Goal: Information Seeking & Learning: Learn about a topic

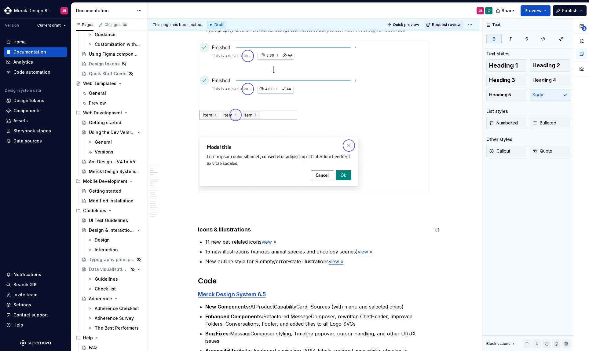
type textarea "*"
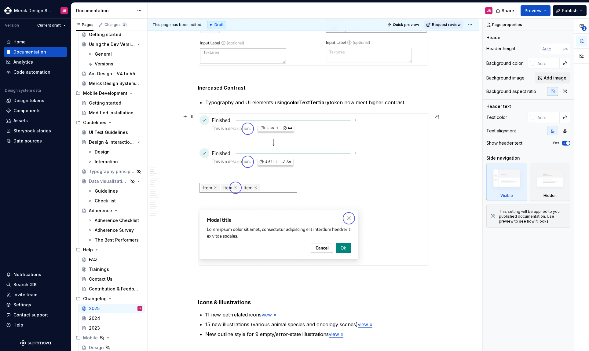
scroll to position [483, 0]
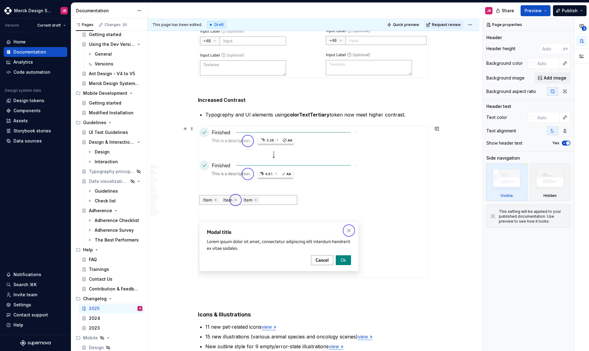
type textarea "*"
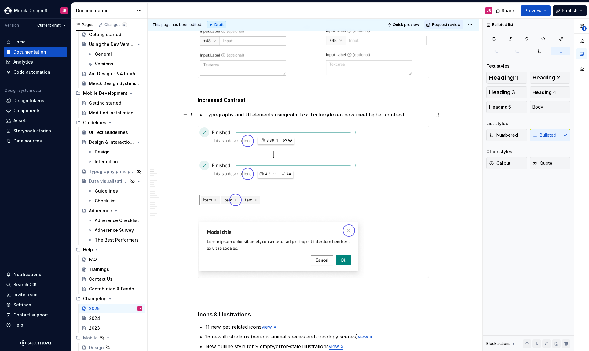
click at [244, 115] on p "Typography and UI elements using colorTextTertiary token now meet higher contra…" at bounding box center [317, 114] width 224 height 7
click at [409, 115] on p "Typography and UI elements using colorTextTertiary token now meet higher contra…" at bounding box center [317, 114] width 224 height 7
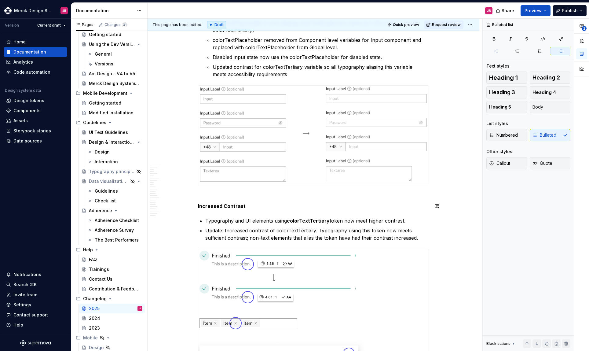
scroll to position [383, 0]
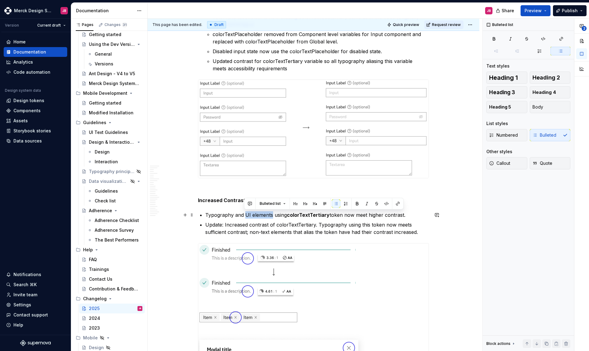
drag, startPoint x: 245, startPoint y: 213, endPoint x: 271, endPoint y: 214, distance: 25.7
click at [271, 214] on p "Typography and UI elements using colorTextTertiary token now meet higher contra…" at bounding box center [317, 214] width 224 height 7
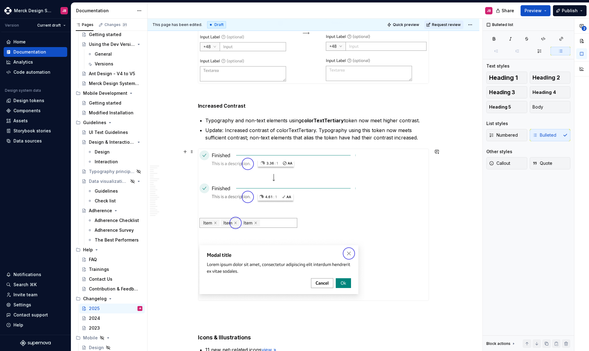
scroll to position [481, 0]
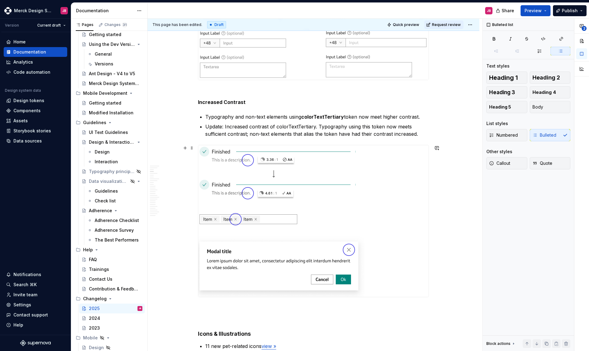
click at [253, 181] on img at bounding box center [281, 220] width 166 height 151
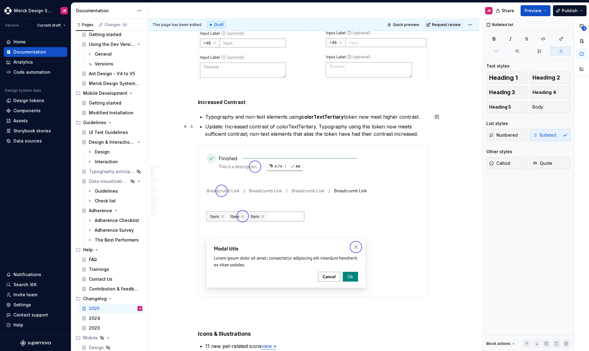
click at [282, 126] on p "Update: Increased contrast of colorTextTertiary. Typography using this token no…" at bounding box center [317, 130] width 224 height 15
click at [285, 115] on p "Typography and non-text elements using colorTextTertiary token now meet higher …" at bounding box center [317, 116] width 224 height 7
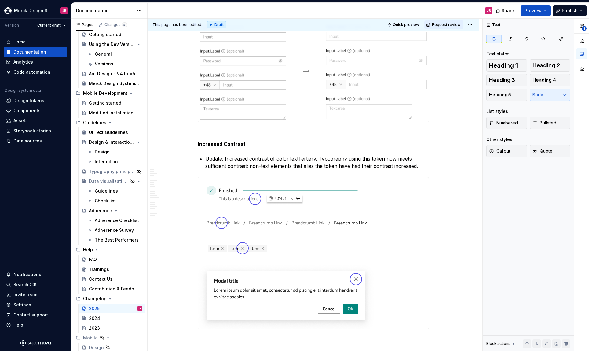
scroll to position [447, 0]
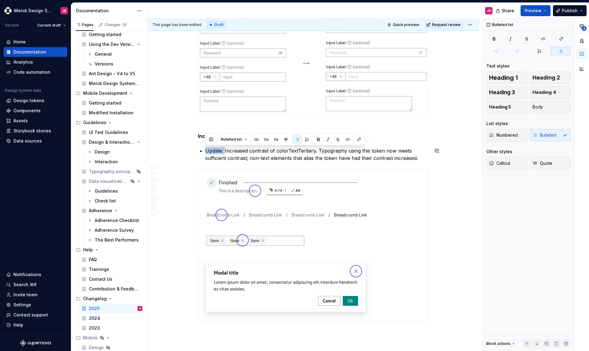
drag, startPoint x: 224, startPoint y: 150, endPoint x: 202, endPoint y: 146, distance: 23.2
click at [297, 149] on p "Increased contrast of colorTextTertiary. Typography using this token now meets …" at bounding box center [317, 154] width 224 height 15
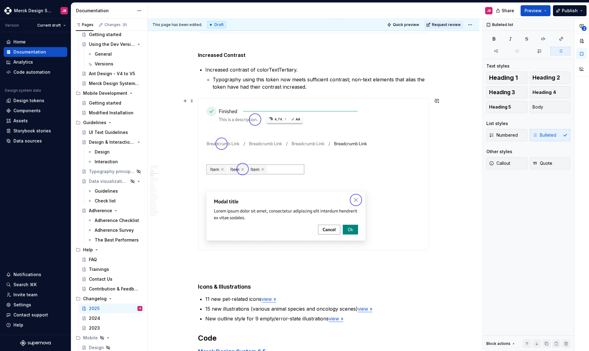
scroll to position [435, 0]
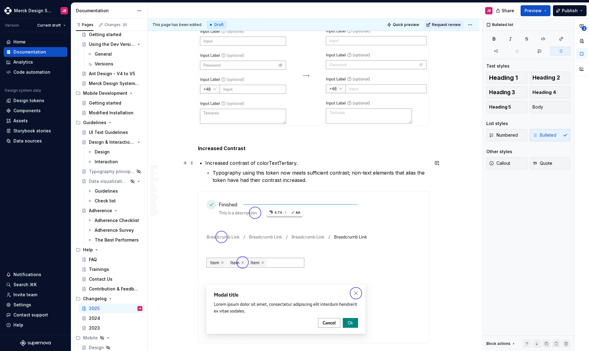
click at [213, 161] on p "Increased contrast of colorTextTertiary." at bounding box center [317, 162] width 224 height 7
click at [213, 174] on p "Typography using this token now meets sufficient contrast; non-text elements th…" at bounding box center [321, 176] width 216 height 15
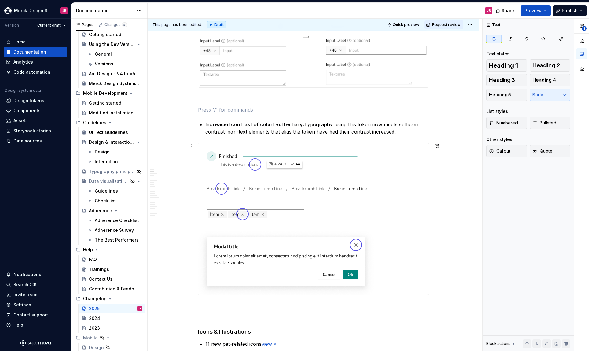
scroll to position [457, 0]
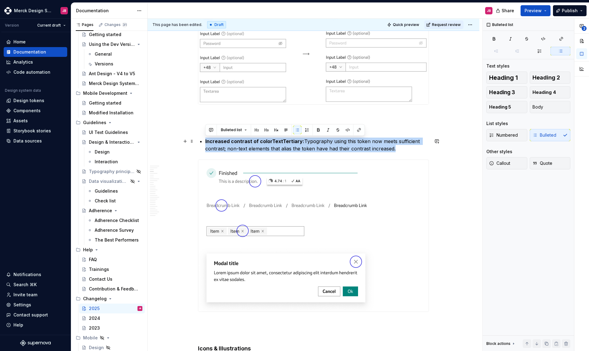
drag, startPoint x: 205, startPoint y: 141, endPoint x: 425, endPoint y: 147, distance: 220.2
click at [425, 147] on p "Increased contrast of colorTextTertiary: Typography using this token now meets …" at bounding box center [317, 144] width 224 height 15
copy p "Increased contrast of colorTextTertiary: Typography using this token now meets …"
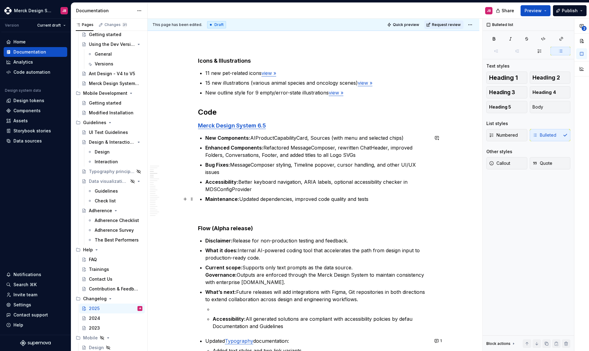
scroll to position [743, 0]
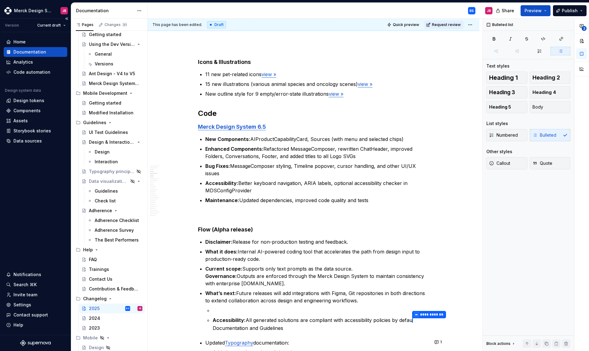
type textarea "*"
